Goal: Browse casually: Explore the website without a specific task or goal

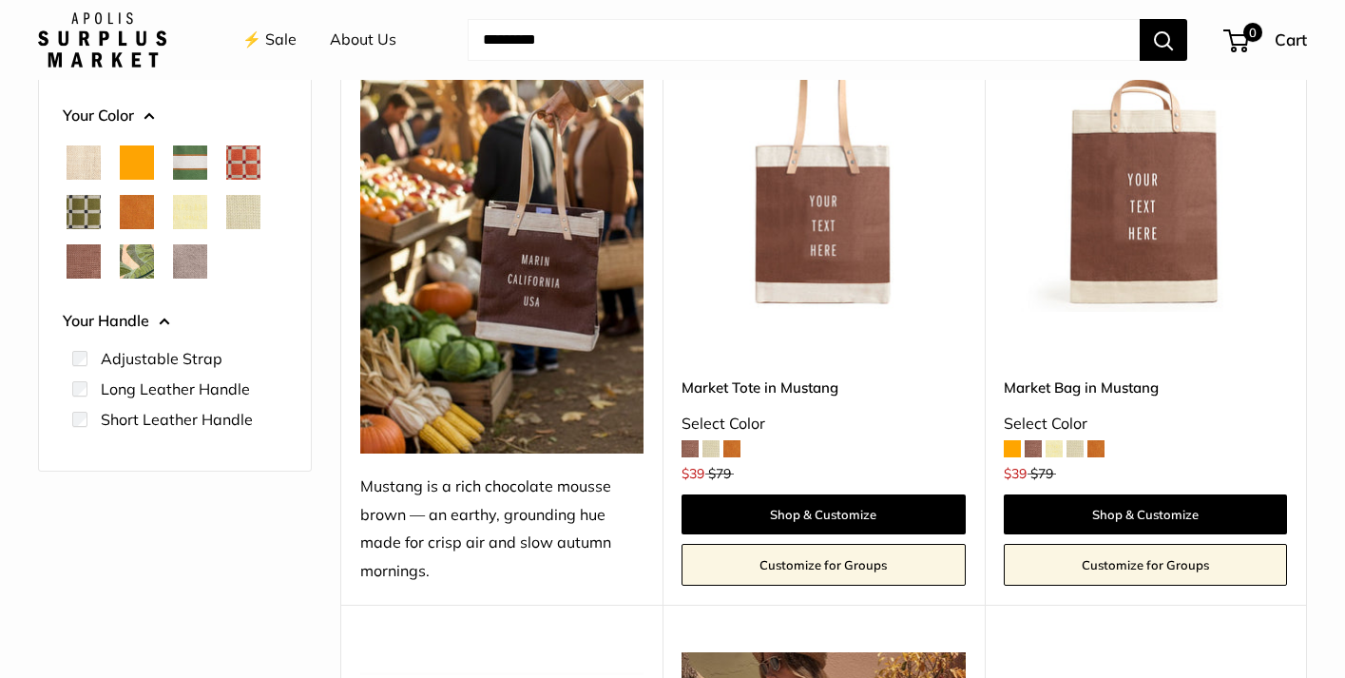
scroll to position [383, 0]
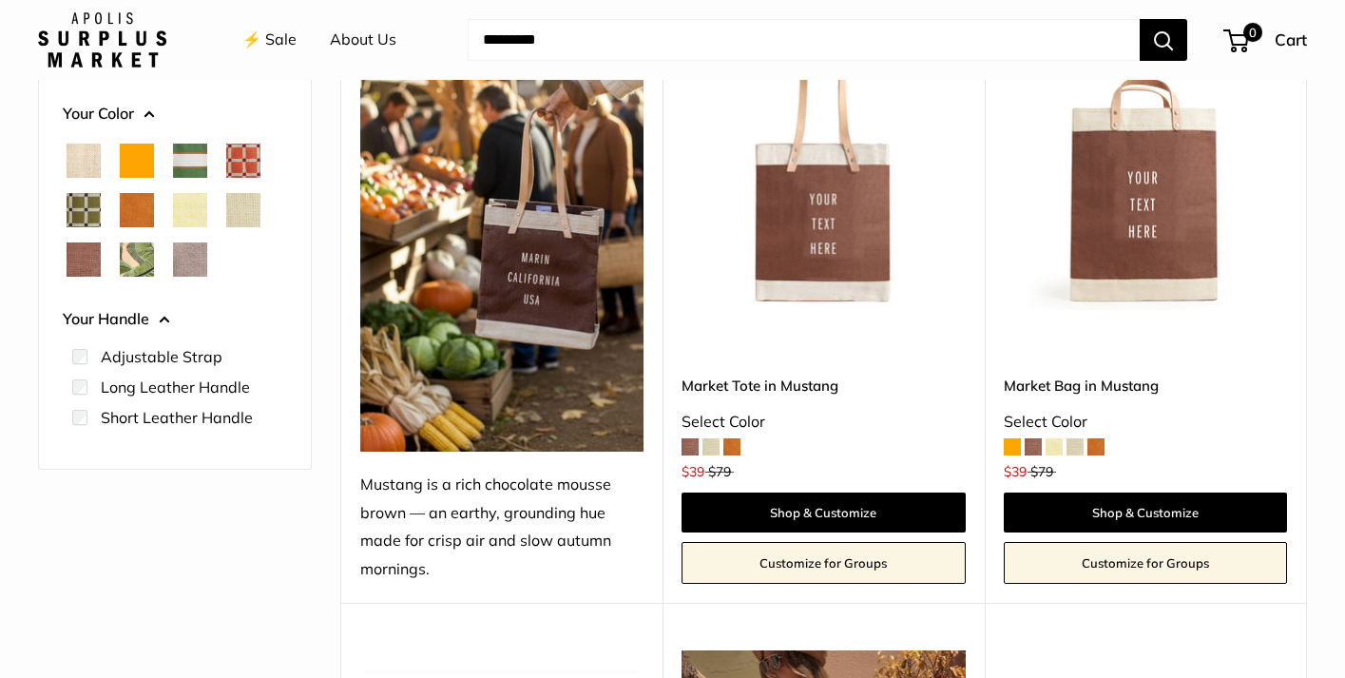
click at [714, 447] on span at bounding box center [711, 446] width 17 height 17
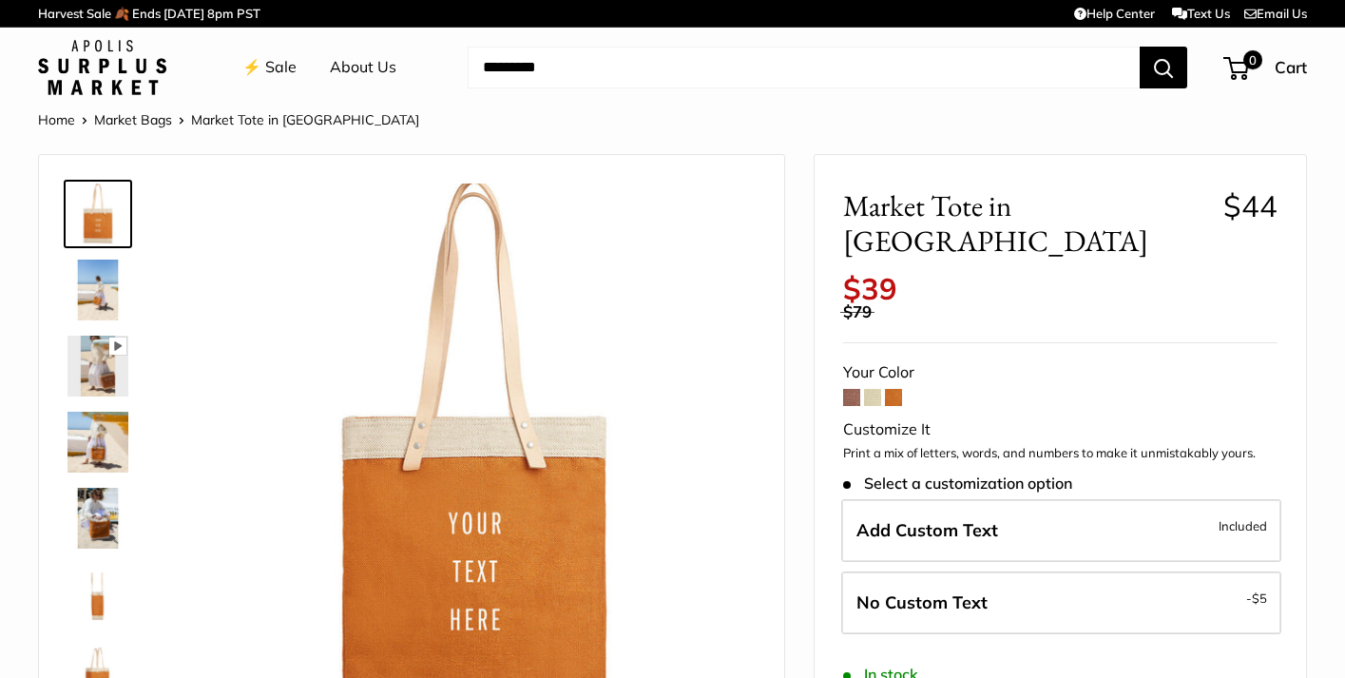
click at [855, 389] on span at bounding box center [851, 397] width 17 height 17
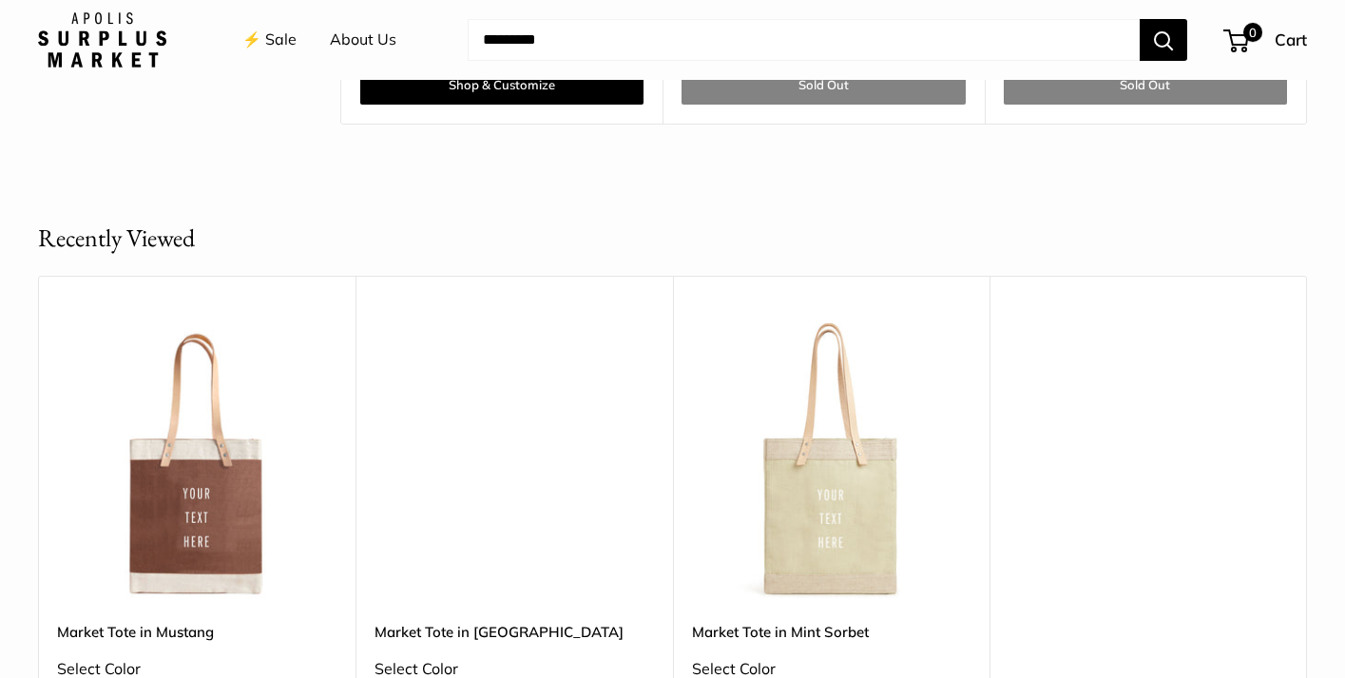
scroll to position [6439, 0]
